Goal: Information Seeking & Learning: Check status

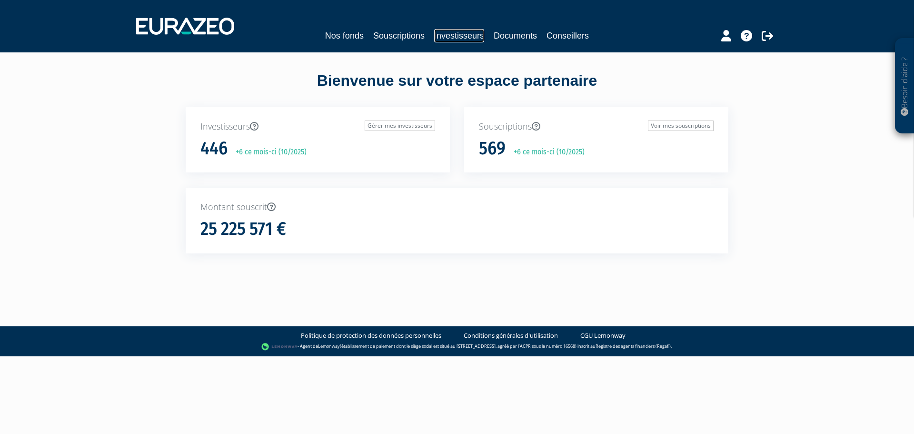
click at [445, 36] on link "Investisseurs" at bounding box center [459, 35] width 50 height 13
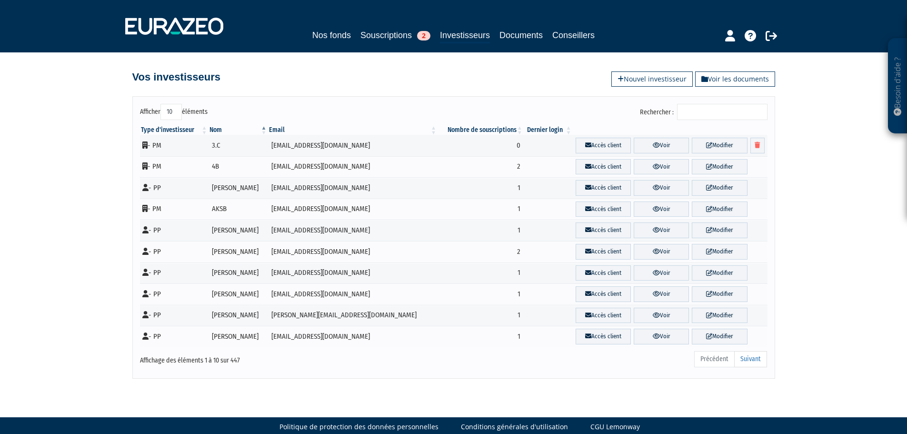
click at [709, 107] on input "Rechercher :" at bounding box center [722, 112] width 90 height 16
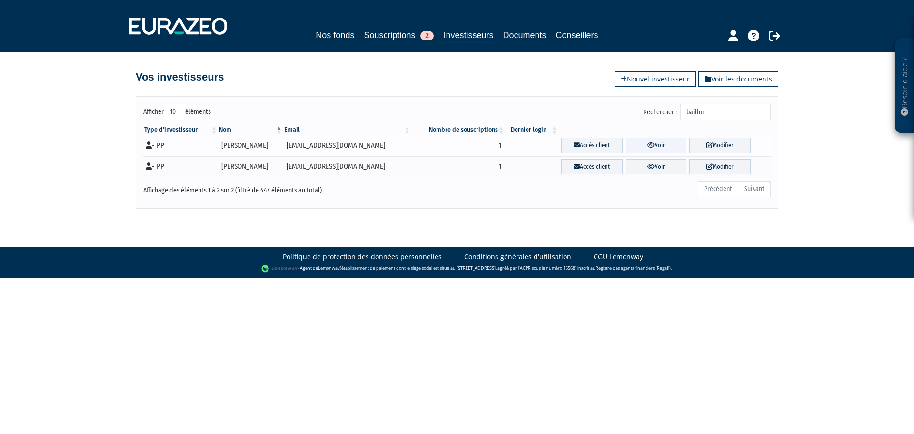
type input "baillon"
click at [649, 146] on icon at bounding box center [651, 145] width 7 height 6
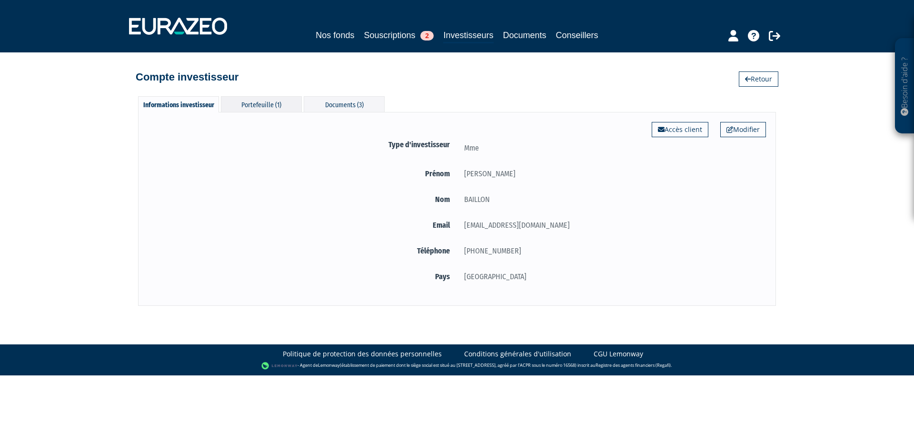
click at [258, 101] on div "Portefeuille (1)" at bounding box center [261, 104] width 81 height 16
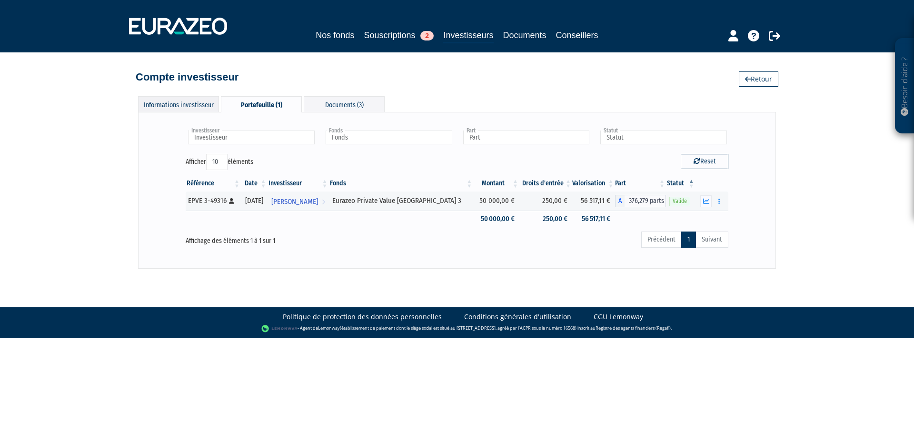
click at [175, 105] on div "Informations investisseur" at bounding box center [178, 104] width 81 height 16
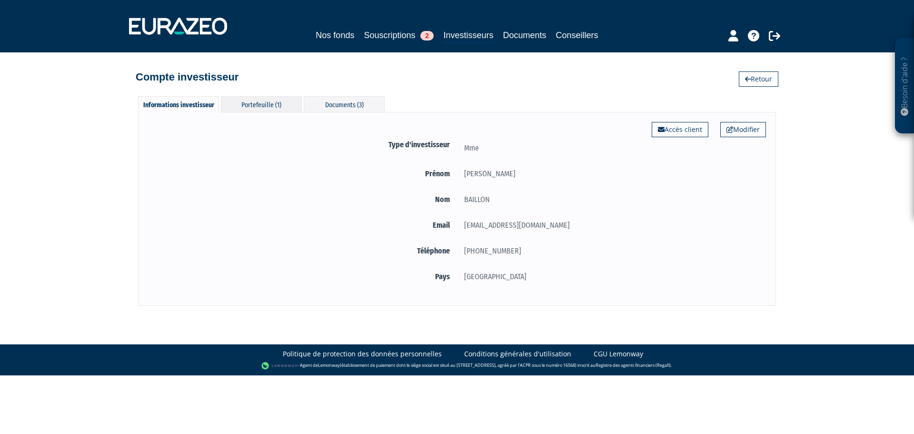
click at [273, 109] on div "Portefeuille (1)" at bounding box center [261, 104] width 81 height 16
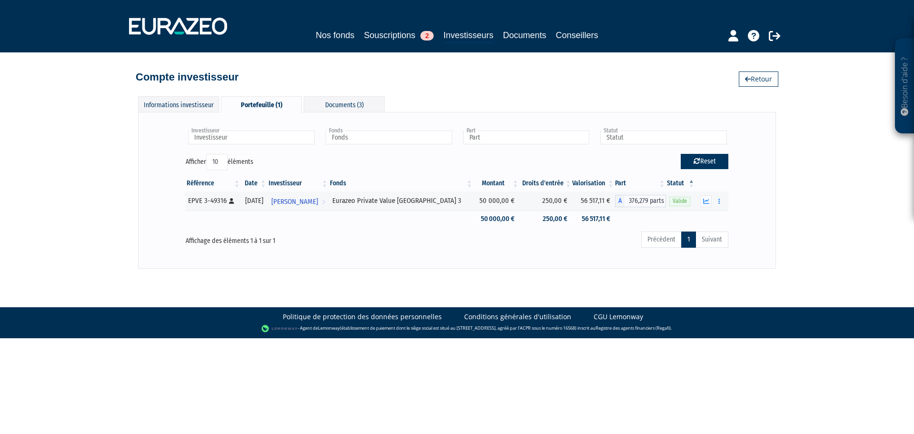
click at [712, 161] on button "Reset" at bounding box center [705, 161] width 48 height 15
type input "Investisseur"
type input "Fonds"
type input "Part"
type input "Statut"
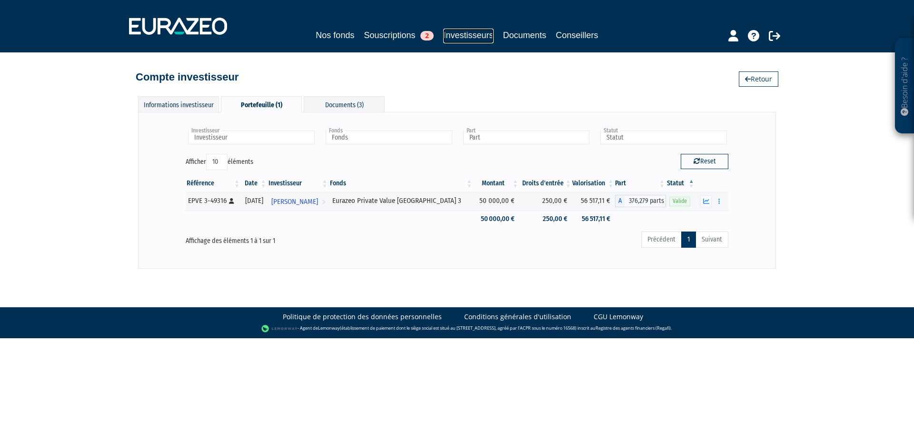
click at [480, 41] on link "Investisseurs" at bounding box center [468, 36] width 50 height 15
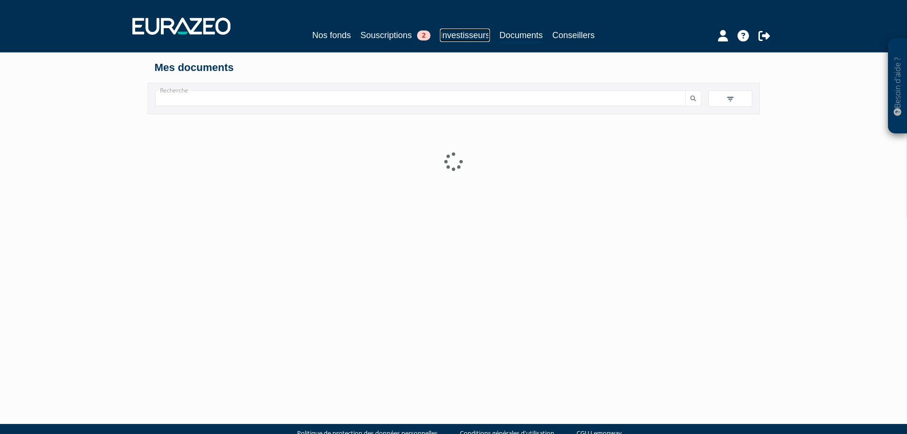
click at [454, 35] on link "Investisseurs" at bounding box center [465, 35] width 50 height 13
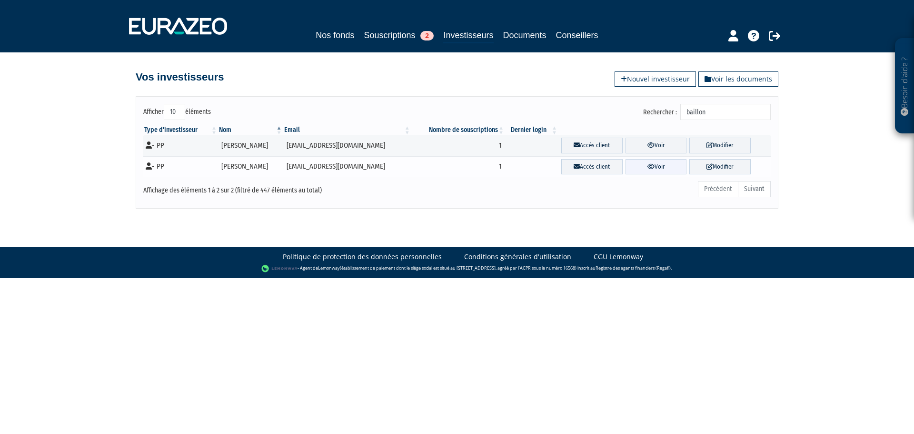
click at [657, 162] on link "Voir" at bounding box center [656, 167] width 61 height 16
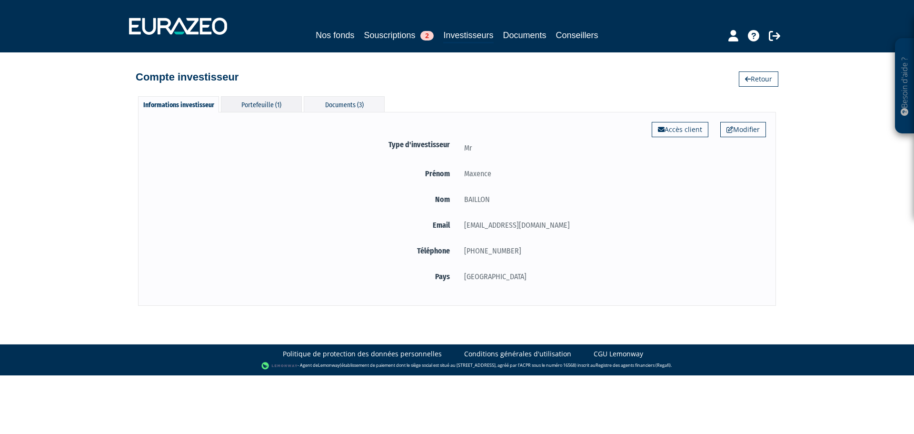
click at [287, 106] on div "Portefeuille (1)" at bounding box center [261, 104] width 81 height 16
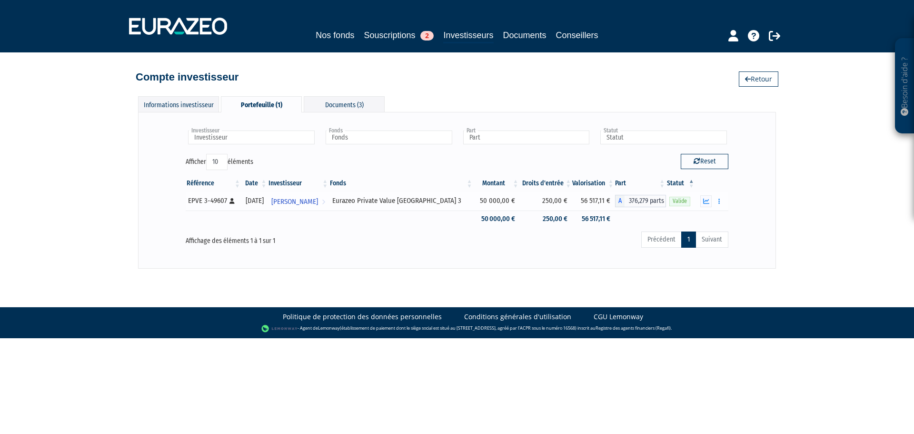
click at [679, 203] on span "Valide" at bounding box center [680, 201] width 21 height 9
click at [705, 203] on icon "button" at bounding box center [706, 201] width 6 height 6
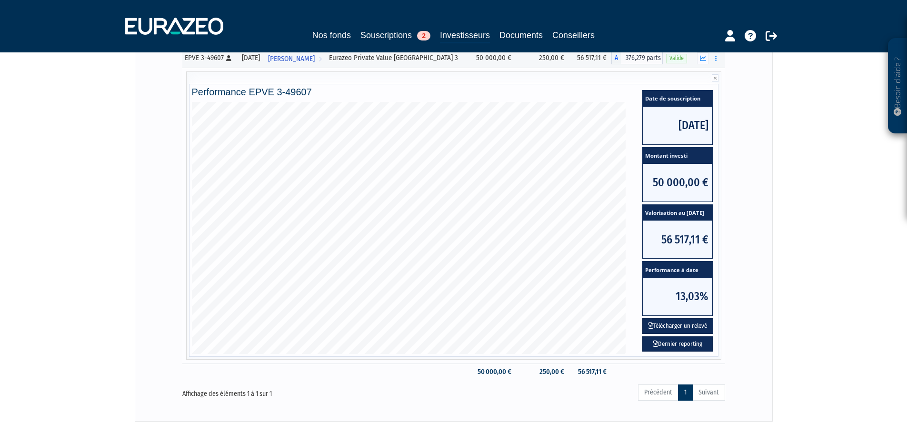
scroll to position [95, 0]
